Goal: Task Accomplishment & Management: Use online tool/utility

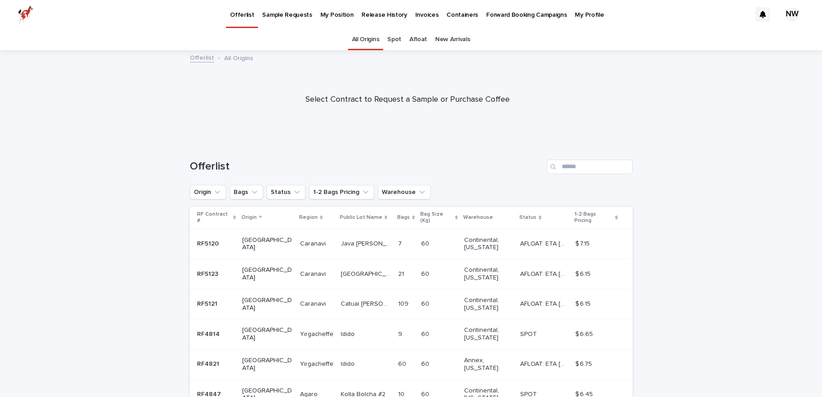
click at [676, 136] on div at bounding box center [407, 96] width 815 height 90
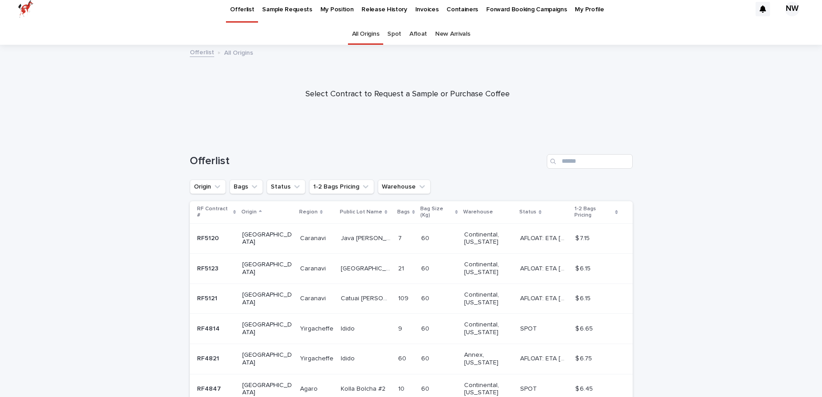
click at [401, 179] on div "Offerlist" at bounding box center [411, 157] width 443 height 43
click at [403, 183] on button "Warehouse" at bounding box center [404, 186] width 53 height 14
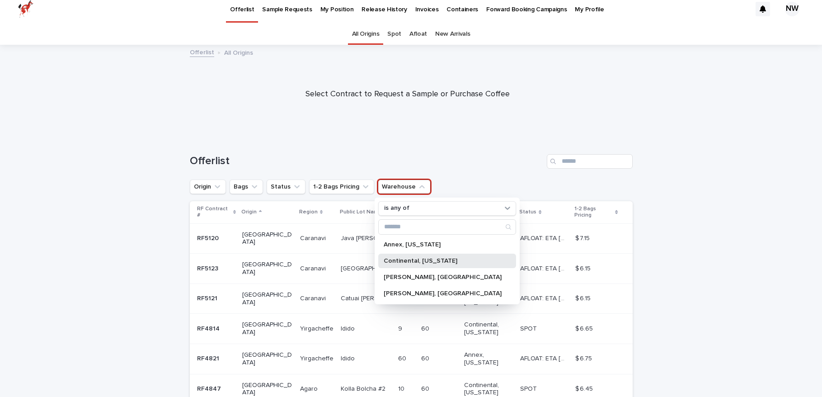
click at [420, 262] on p "Continental, [US_STATE]" at bounding box center [443, 261] width 118 height 6
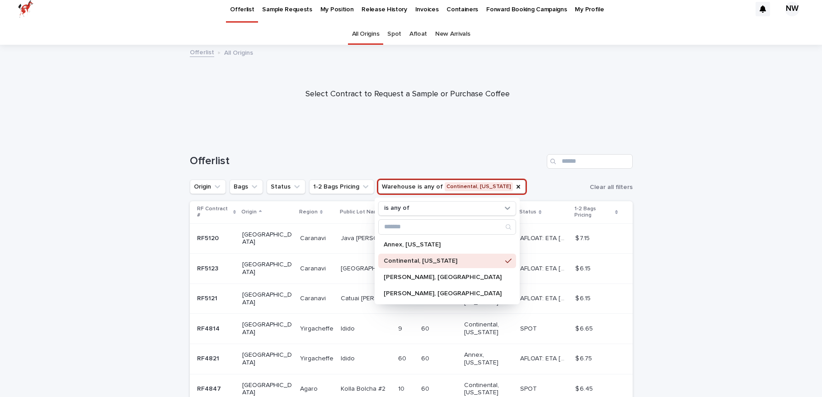
click at [758, 196] on div "Loading... Saving… Loading... Saving… Offerlist Origin Bags Status 1-2 Bags Pri…" at bounding box center [411, 368] width 822 height 465
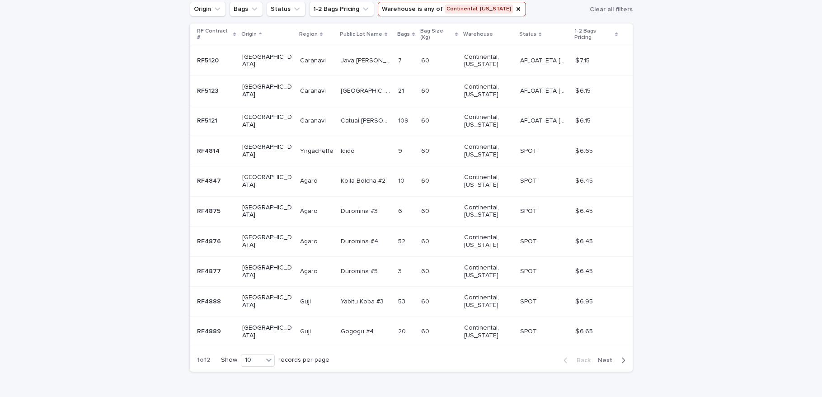
scroll to position [203, 0]
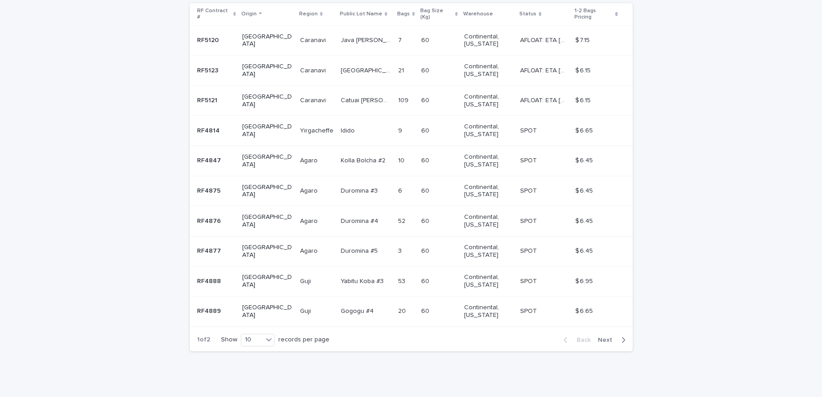
click at [608, 337] on span "Next" at bounding box center [608, 340] width 20 height 6
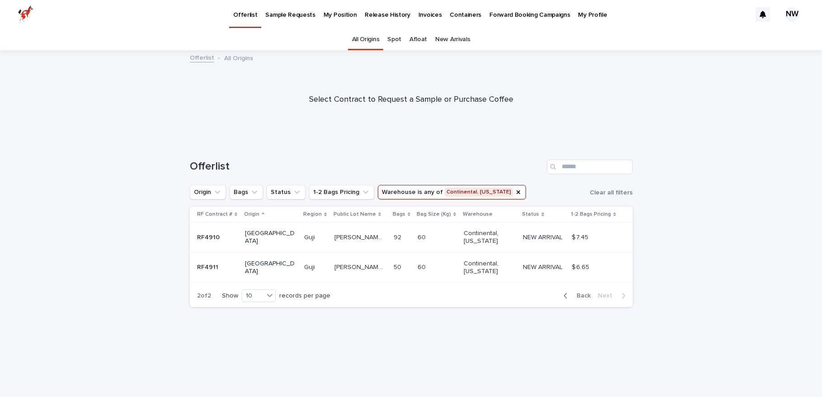
click at [347, 269] on p "[PERSON_NAME] Harsu [PERSON_NAME] lot #3 Natural" at bounding box center [360, 266] width 52 height 9
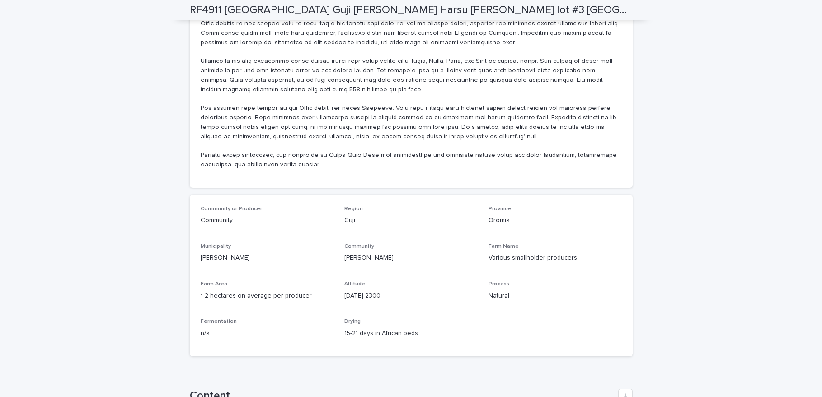
scroll to position [742, 0]
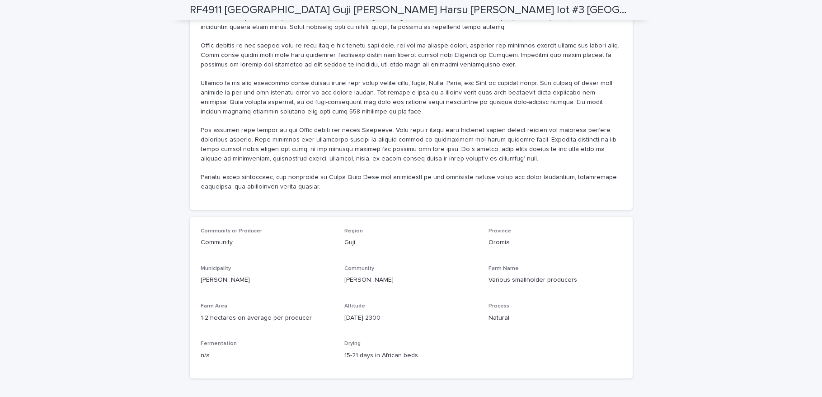
click at [693, 147] on div "**********" at bounding box center [411, 153] width 822 height 1688
click at [688, 153] on div "**********" at bounding box center [411, 153] width 822 height 1688
click at [688, 152] on div "**********" at bounding box center [411, 153] width 822 height 1688
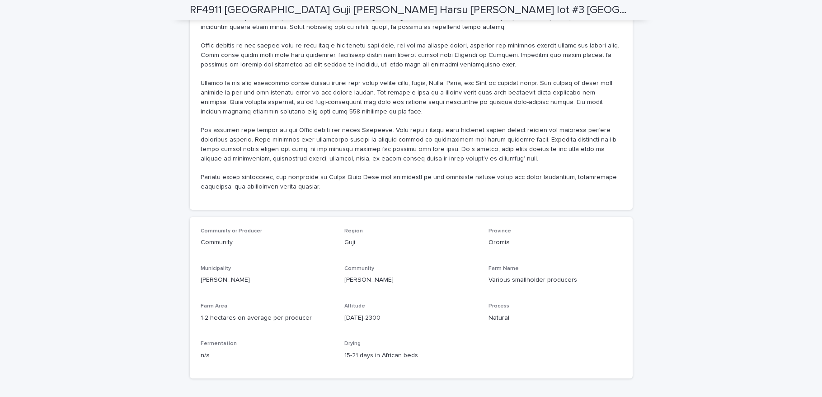
click at [688, 152] on div "**********" at bounding box center [411, 153] width 822 height 1688
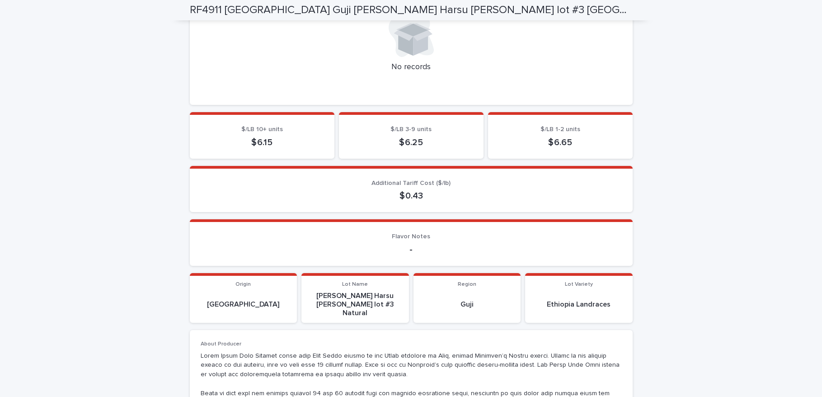
scroll to position [0, 0]
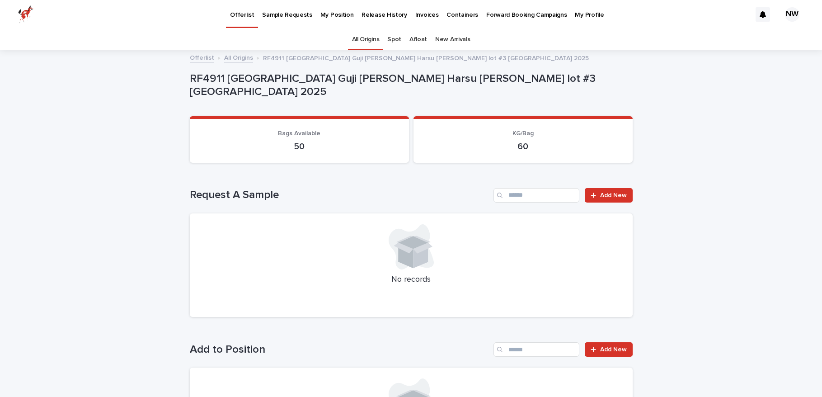
click at [229, 58] on link "All Origins" at bounding box center [238, 57] width 29 height 10
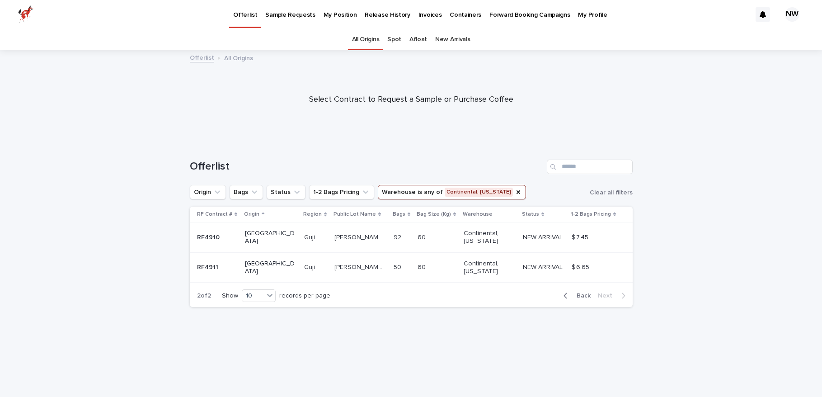
click at [361, 242] on div "[PERSON_NAME] Muda lot #1 Natural [PERSON_NAME] Muda lot #1 Natural" at bounding box center [360, 237] width 52 height 15
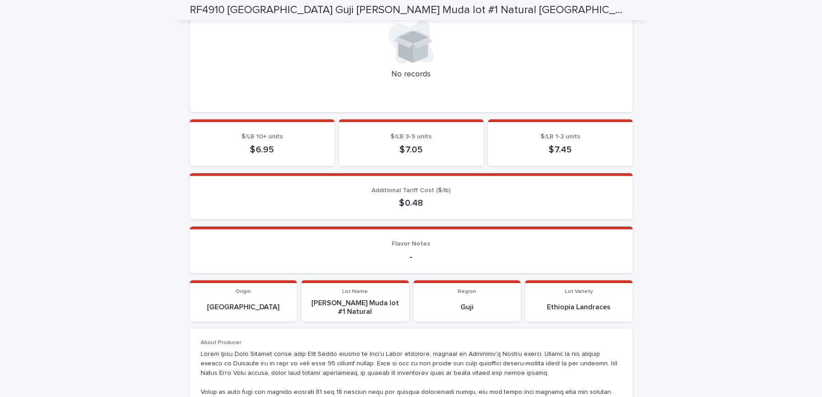
scroll to position [406, 0]
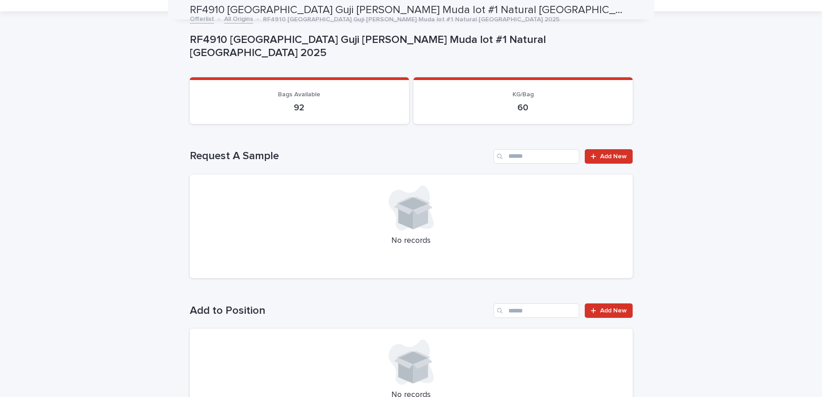
scroll to position [0, 0]
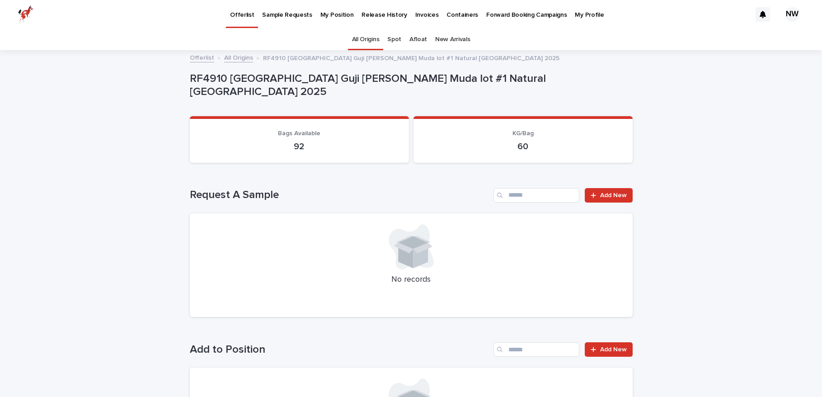
click at [238, 61] on link "All Origins" at bounding box center [238, 57] width 29 height 10
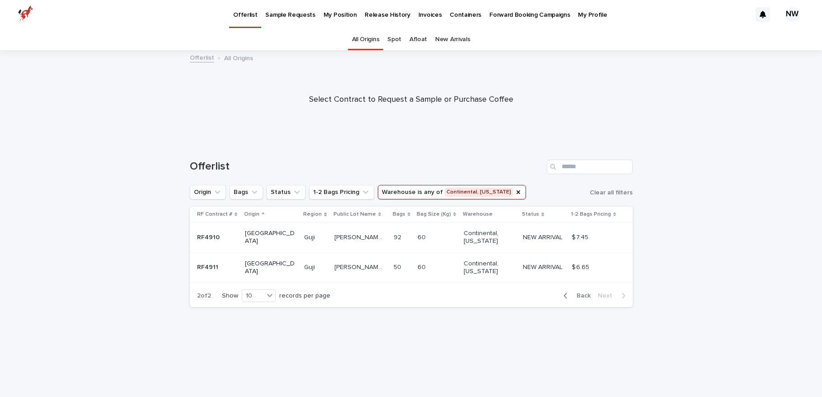
click at [691, 234] on div "Loading... Saving… Loading... Saving… Offerlist Origin Bags Status 1-2 Bags Pri…" at bounding box center [411, 268] width 822 height 255
click at [363, 271] on div "[PERSON_NAME] Harsu [PERSON_NAME] lot #3 Natural [PERSON_NAME] Harsu [PERSON_NA…" at bounding box center [360, 267] width 52 height 15
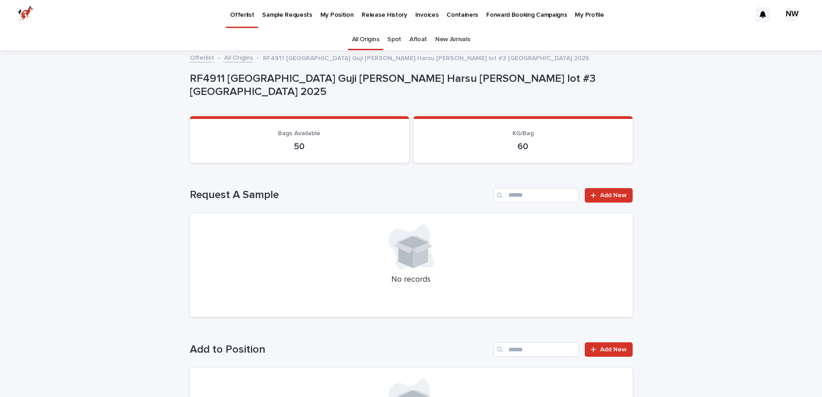
click at [238, 57] on link "All Origins" at bounding box center [238, 57] width 29 height 10
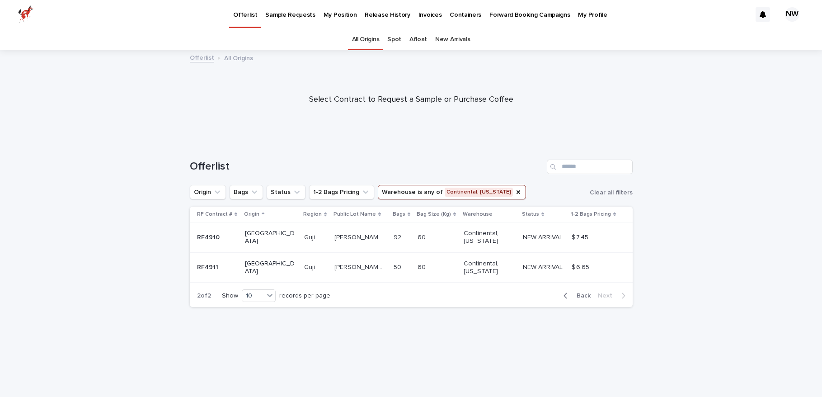
click at [342, 240] on p "[PERSON_NAME] Muda lot #1 Natural" at bounding box center [360, 236] width 52 height 9
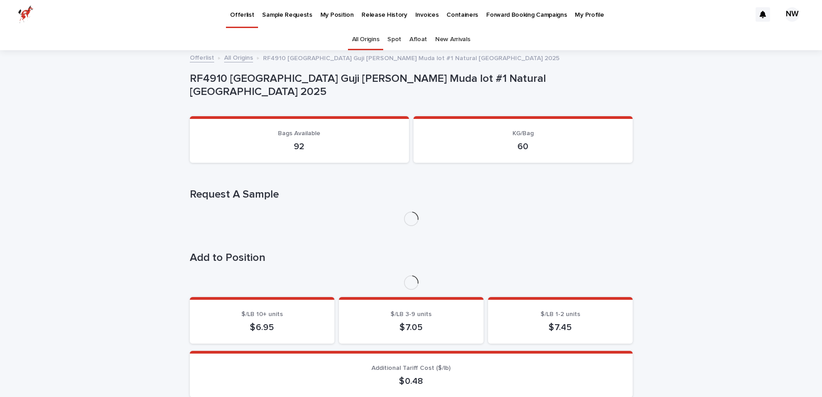
scroll to position [29, 0]
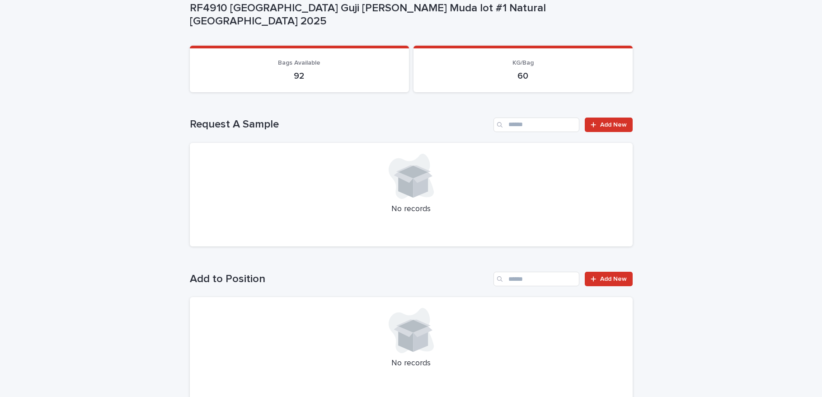
scroll to position [97, 0]
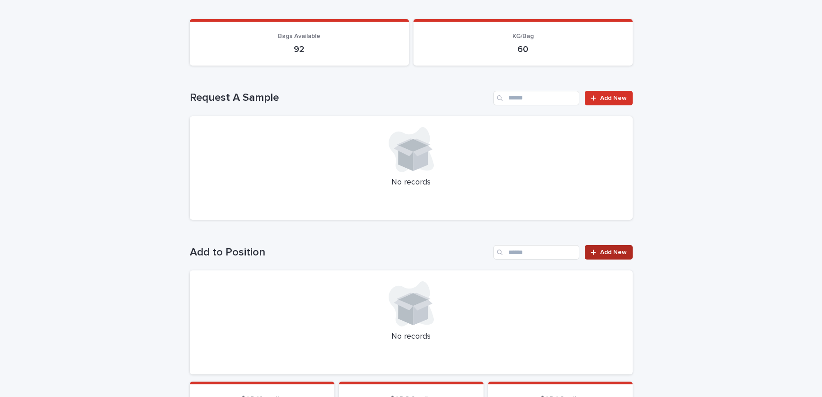
click at [617, 249] on span "Add New" at bounding box center [613, 252] width 27 height 6
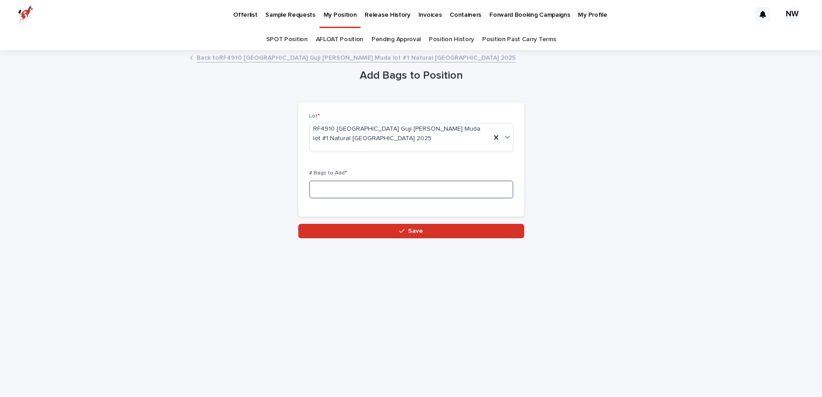
click at [499, 188] on input at bounding box center [411, 189] width 204 height 18
type input "*"
click at [402, 232] on icon "button" at bounding box center [401, 231] width 5 height 6
